Goal: Information Seeking & Learning: Learn about a topic

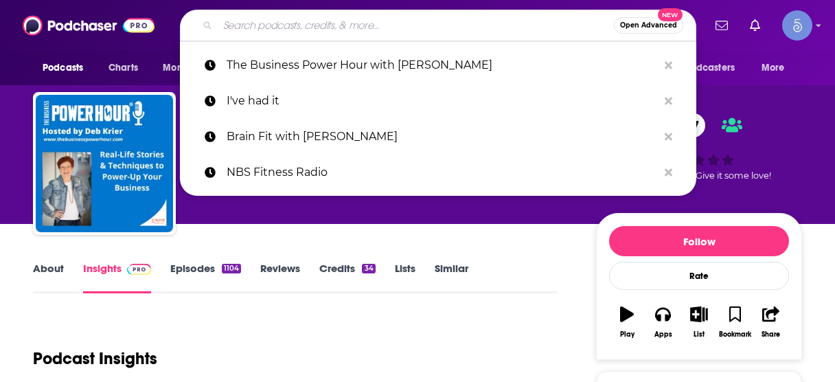
scroll to position [165, 0]
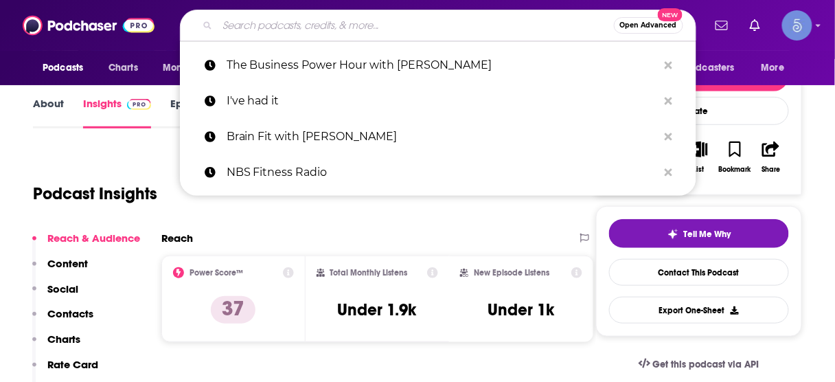
type input "The Site Shed"
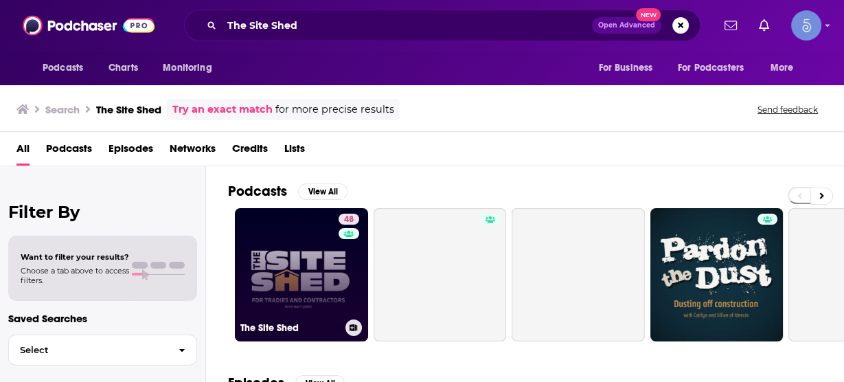
click at [284, 286] on link "48 The Site Shed" at bounding box center [301, 274] width 133 height 133
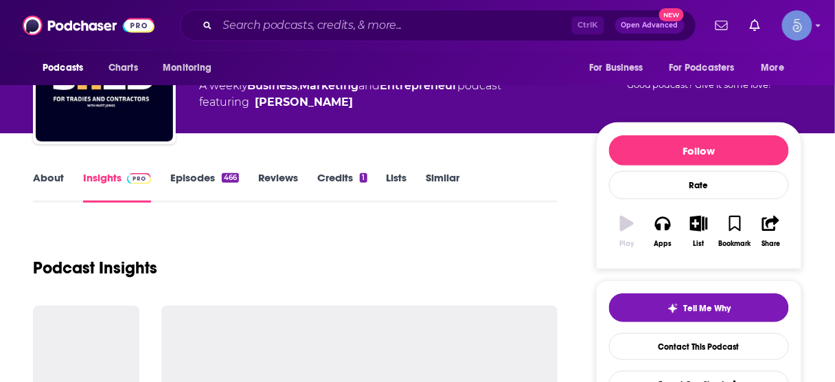
scroll to position [165, 0]
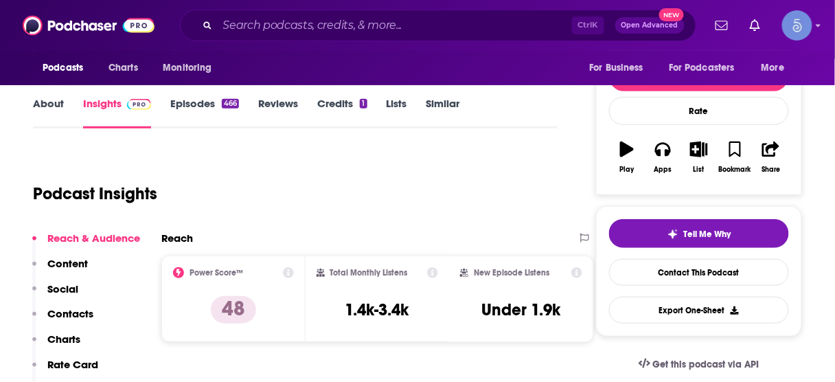
click at [89, 309] on p "Contacts" at bounding box center [70, 313] width 46 height 13
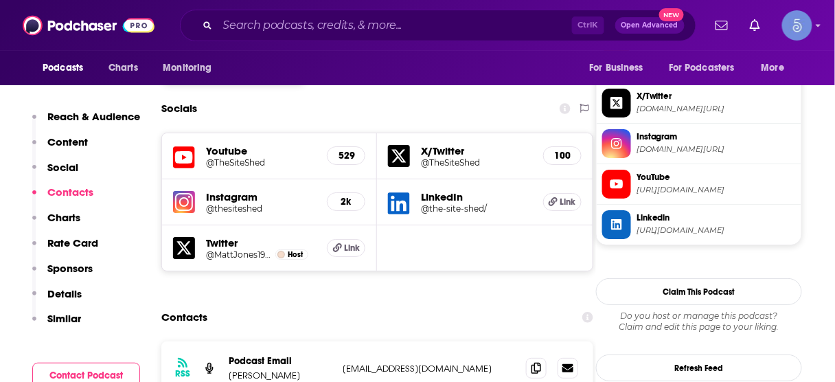
scroll to position [1223, 0]
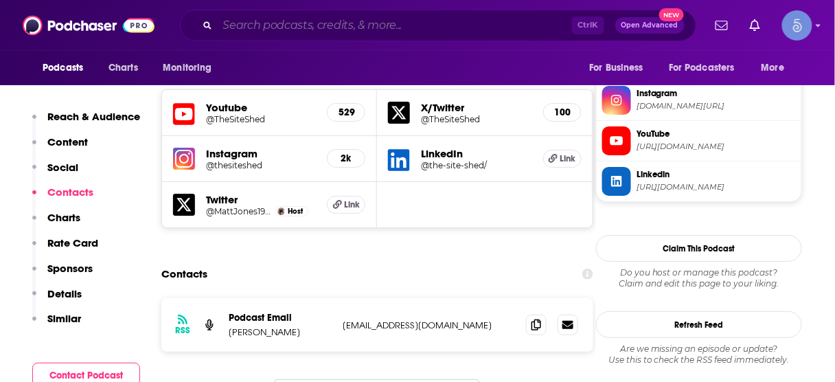
click at [387, 28] on input "Search podcasts, credits, & more..." at bounding box center [395, 25] width 354 height 22
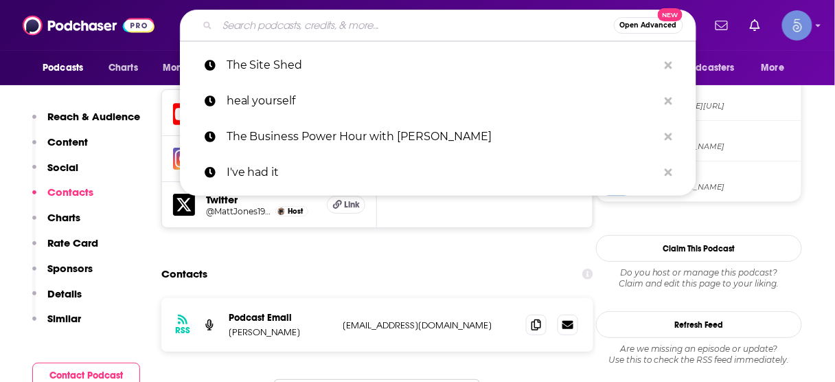
paste input "ROI Podcast™ — the #1 Entrepreneurial Business meets Comedy podcast hosted by […"
type input "ROI Podcast™ — the #1 Entrepreneurial Business meets Comedy podcast hosted by […"
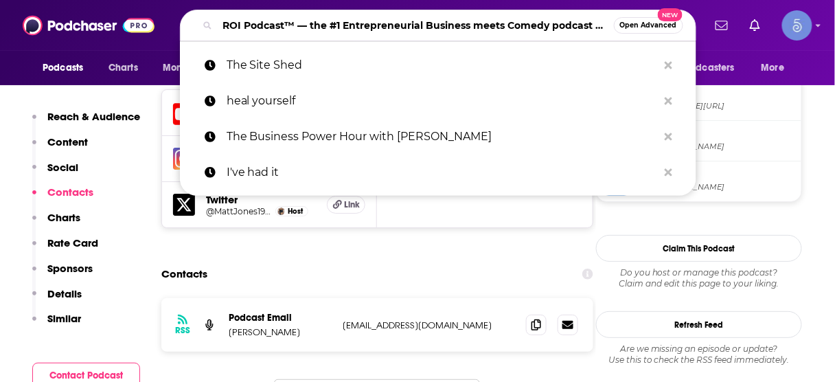
scroll to position [0, 204]
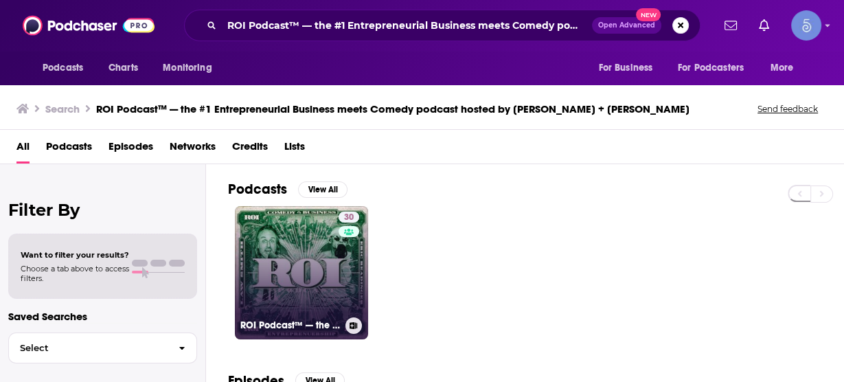
click at [312, 253] on link "30 ROI Podcast™ — the #1 Entrepreneurial Business meets Comedy podcast hosted b…" at bounding box center [301, 272] width 133 height 133
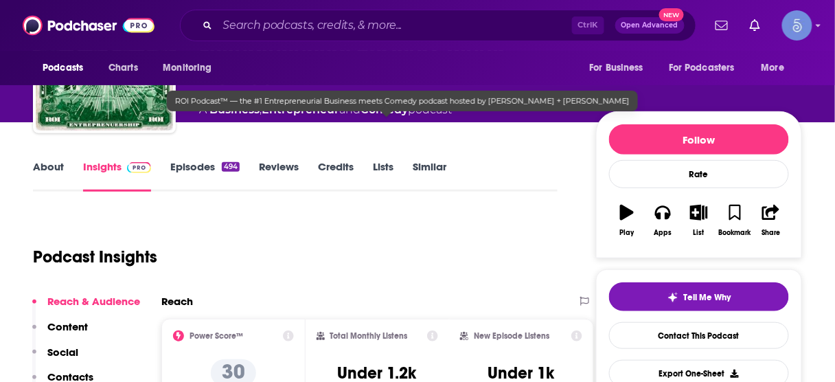
scroll to position [165, 0]
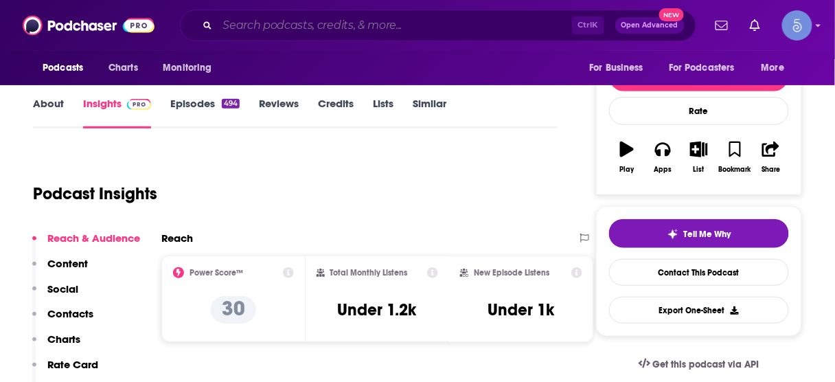
click at [363, 30] on input "Search podcasts, credits, & more..." at bounding box center [395, 25] width 354 height 22
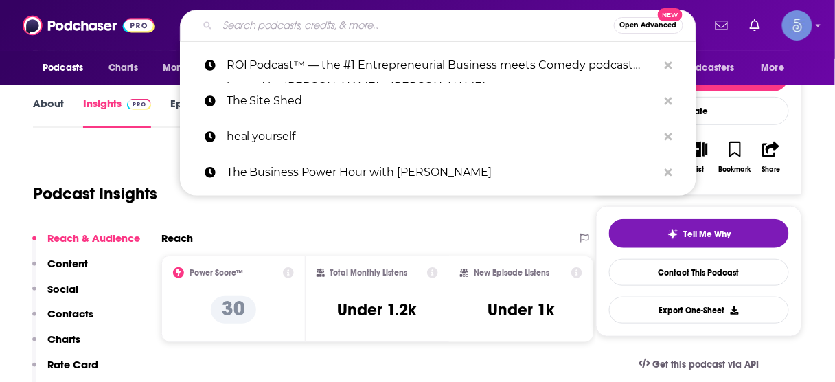
paste input "Stuck in My Mind Podcast"
type input "Stuck in My Mind Podcast"
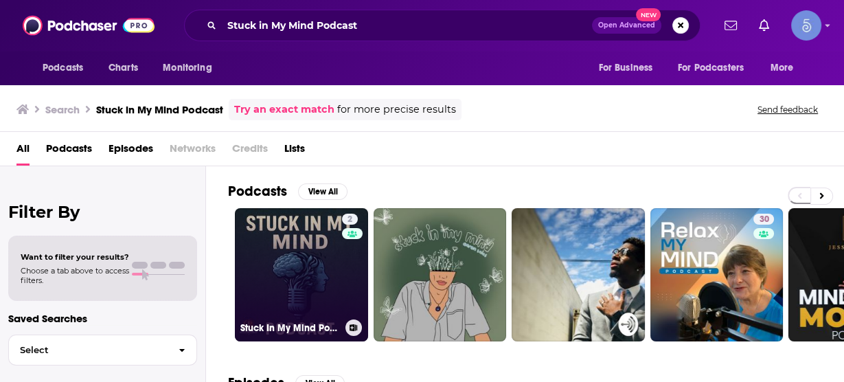
click at [330, 258] on link "2 Stuck In My Mind Podcast" at bounding box center [301, 274] width 133 height 133
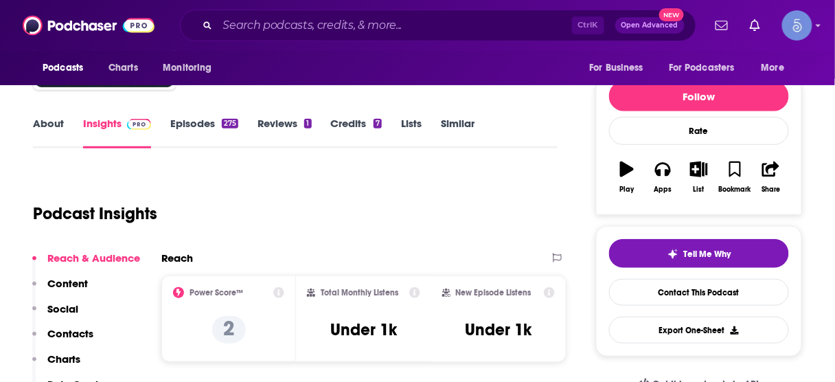
scroll to position [165, 0]
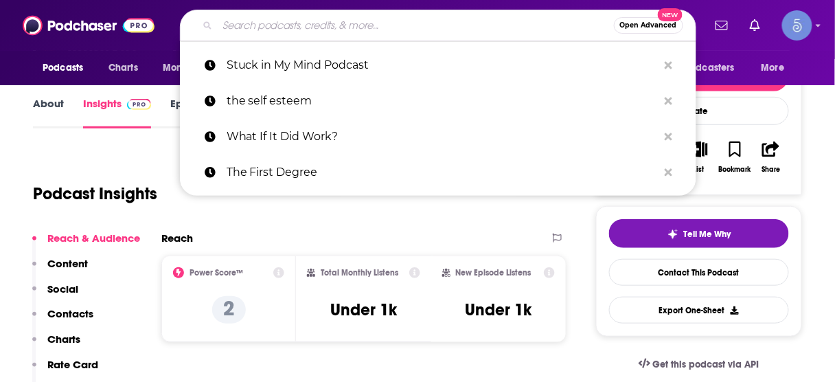
click at [343, 29] on input "Search podcasts, credits, & more..." at bounding box center [416, 25] width 396 height 22
paste input "Women Want Strong Men"
type input "Women Want Strong Men"
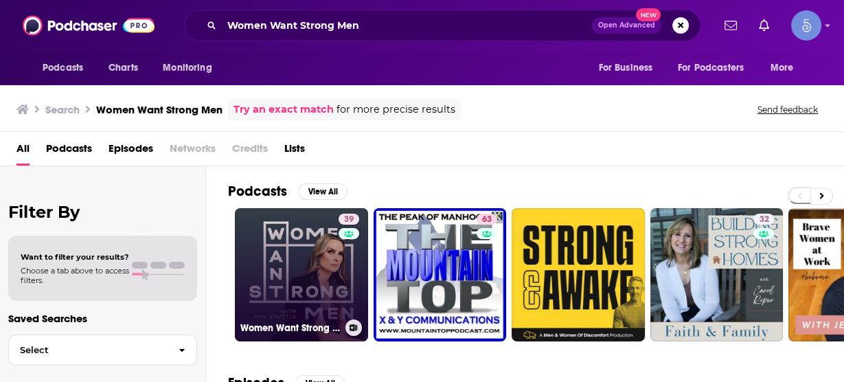
click at [300, 273] on link "39 Women Want Strong Men" at bounding box center [301, 274] width 133 height 133
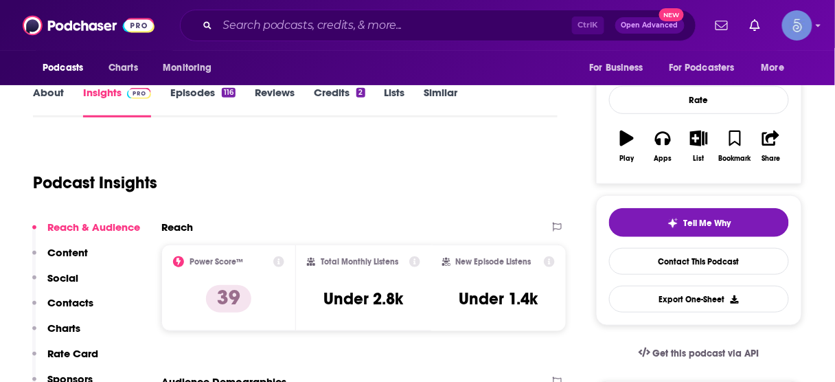
scroll to position [220, 0]
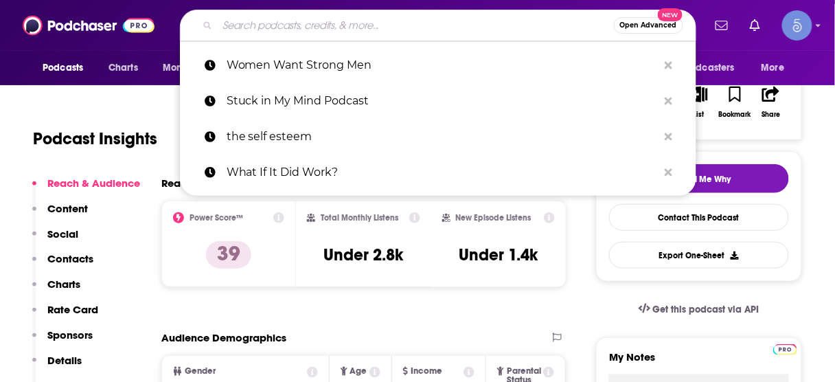
click at [489, 31] on input "Search podcasts, credits, & more..." at bounding box center [416, 25] width 396 height 22
paste input "Pull the Chute"
type input "Pull the Chute"
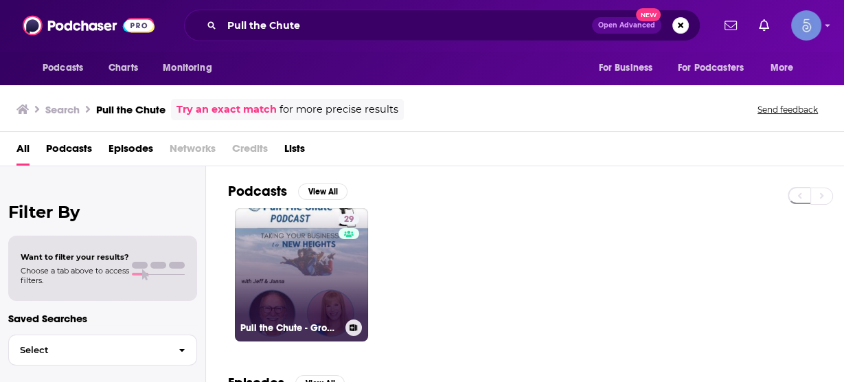
click at [337, 286] on link "29 Pull the Chute - Grow your People, Grow your Company Podcast" at bounding box center [301, 274] width 133 height 133
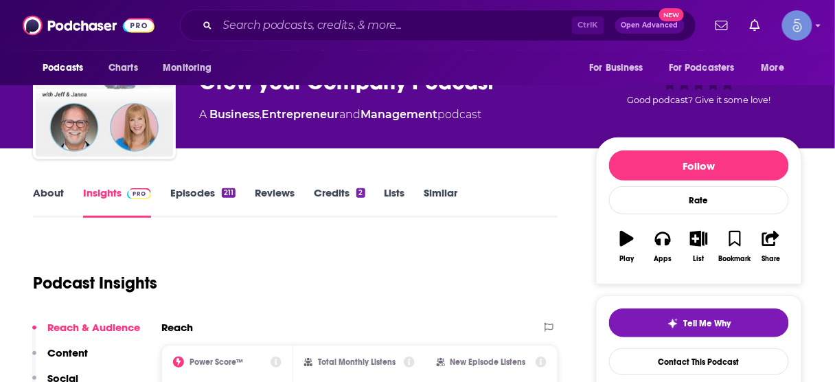
scroll to position [110, 0]
